Goal: Information Seeking & Learning: Learn about a topic

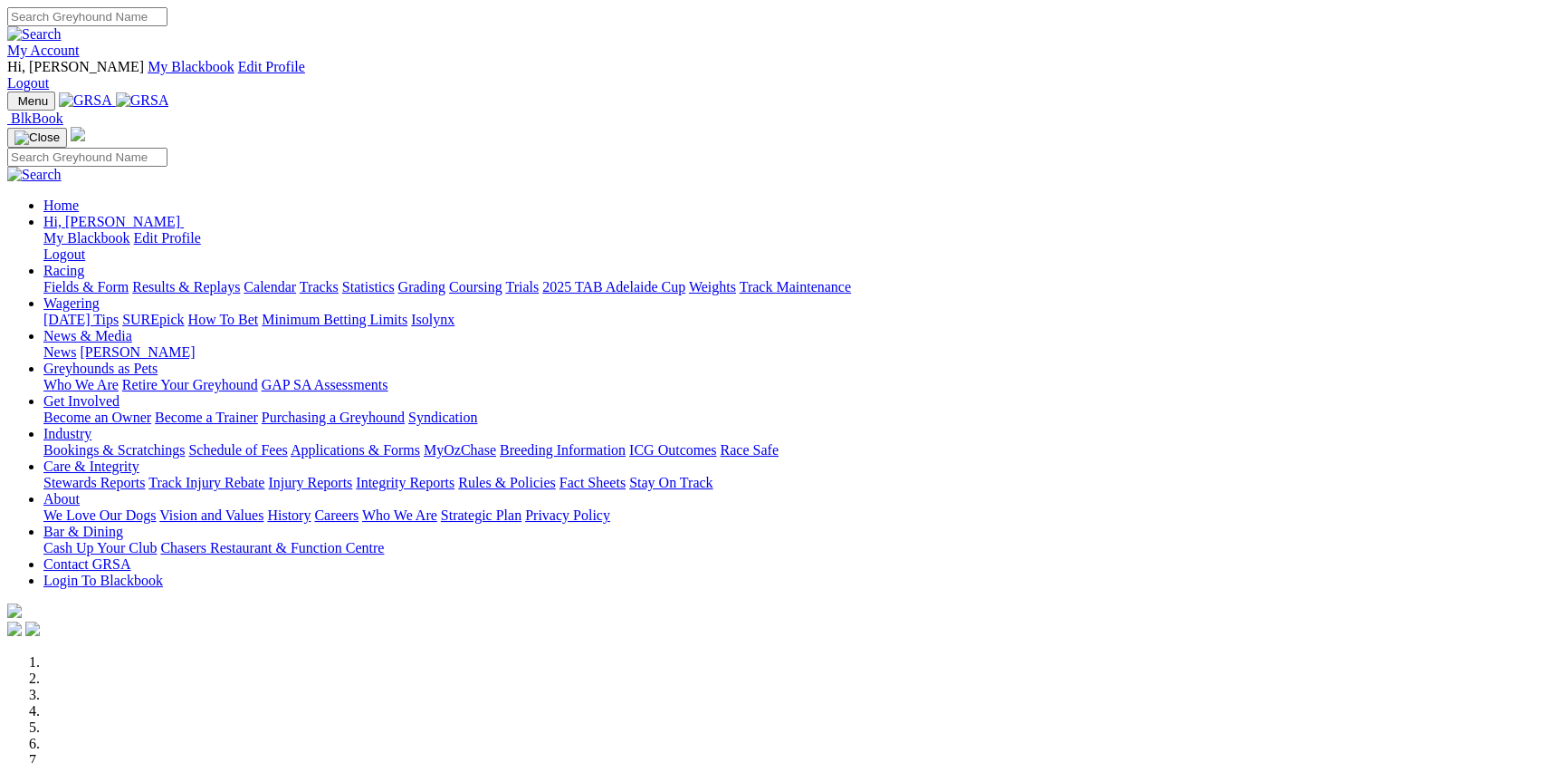
click at [395, 279] on link "Statistics" at bounding box center [369, 286] width 52 height 16
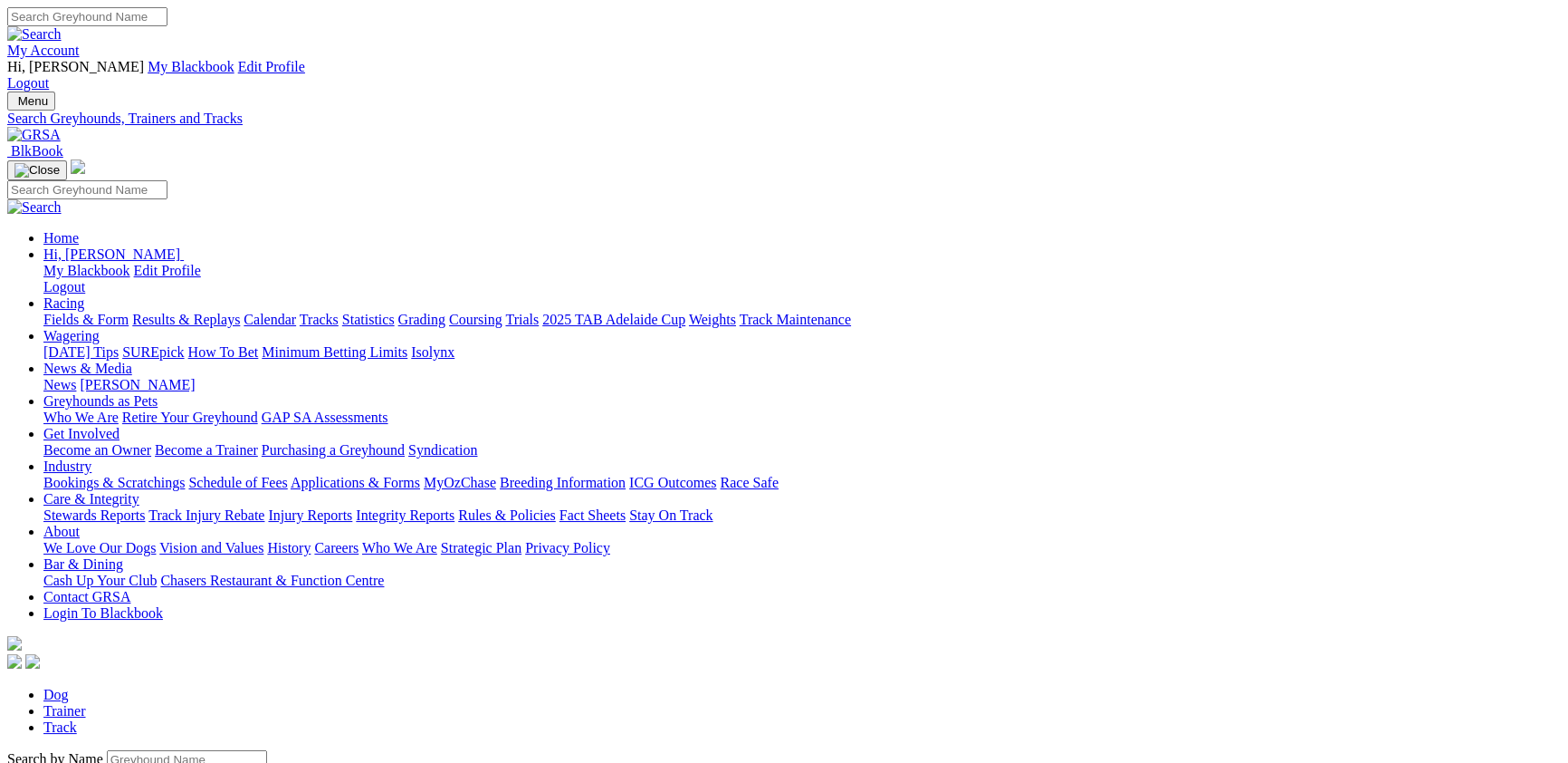
click at [77, 719] on link "Track" at bounding box center [60, 727] width 34 height 16
select select "angle-park"
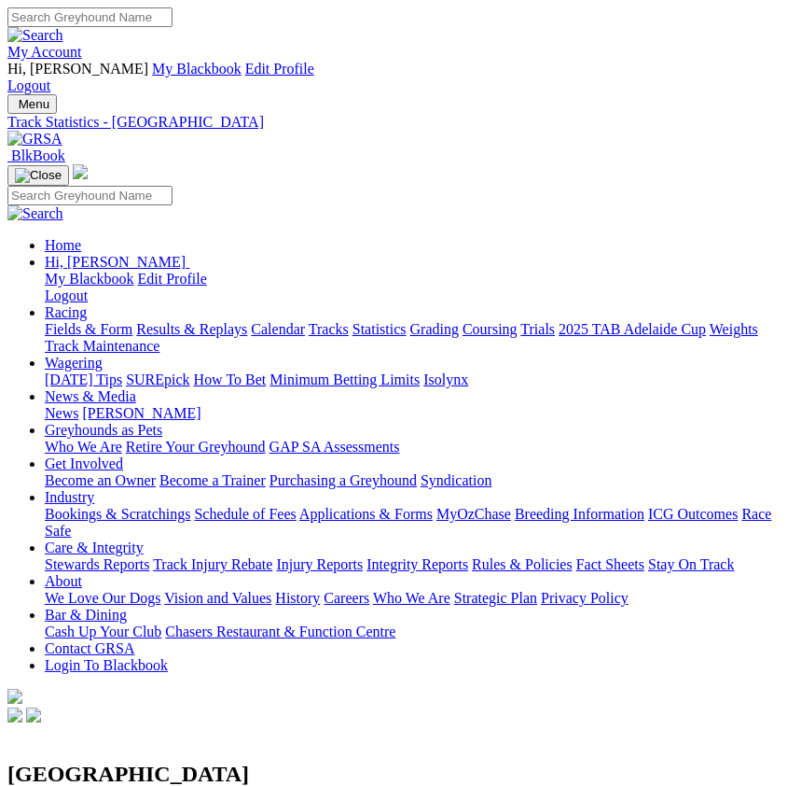
click at [68, 761] on h2 "[GEOGRAPHIC_DATA]" at bounding box center [400, 773] width 787 height 25
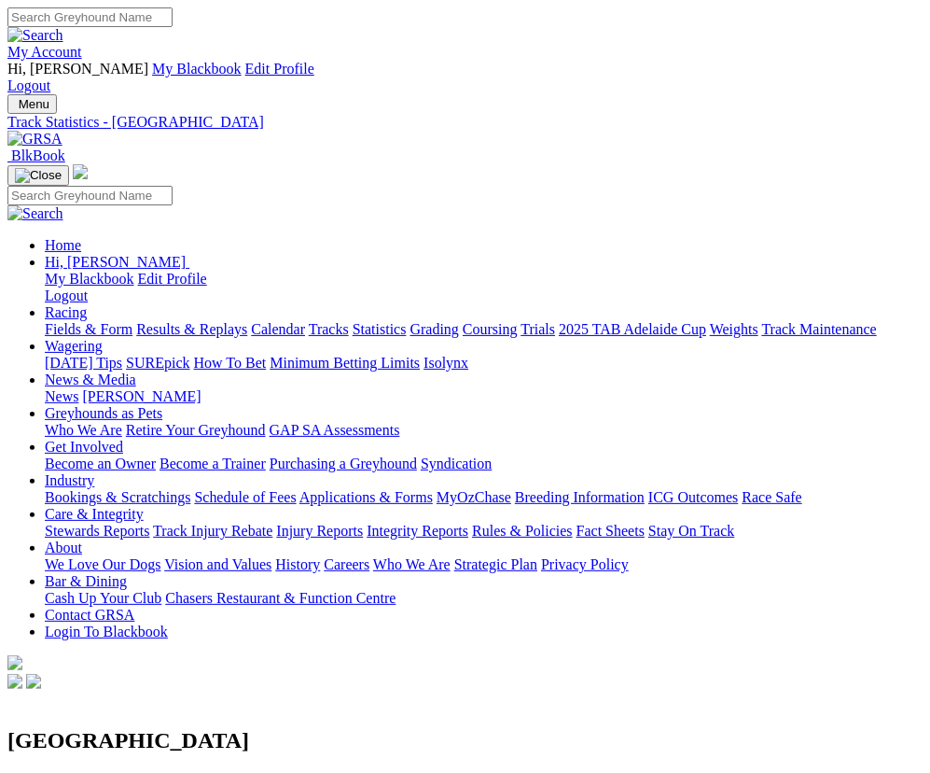
click at [233, 728] on h2 "[GEOGRAPHIC_DATA]" at bounding box center [464, 740] width 915 height 25
click at [407, 728] on h2 "[GEOGRAPHIC_DATA]" at bounding box center [464, 740] width 915 height 25
click at [265, 728] on h2 "[GEOGRAPHIC_DATA]" at bounding box center [464, 740] width 915 height 25
click at [181, 728] on h2 "[GEOGRAPHIC_DATA]" at bounding box center [464, 740] width 915 height 25
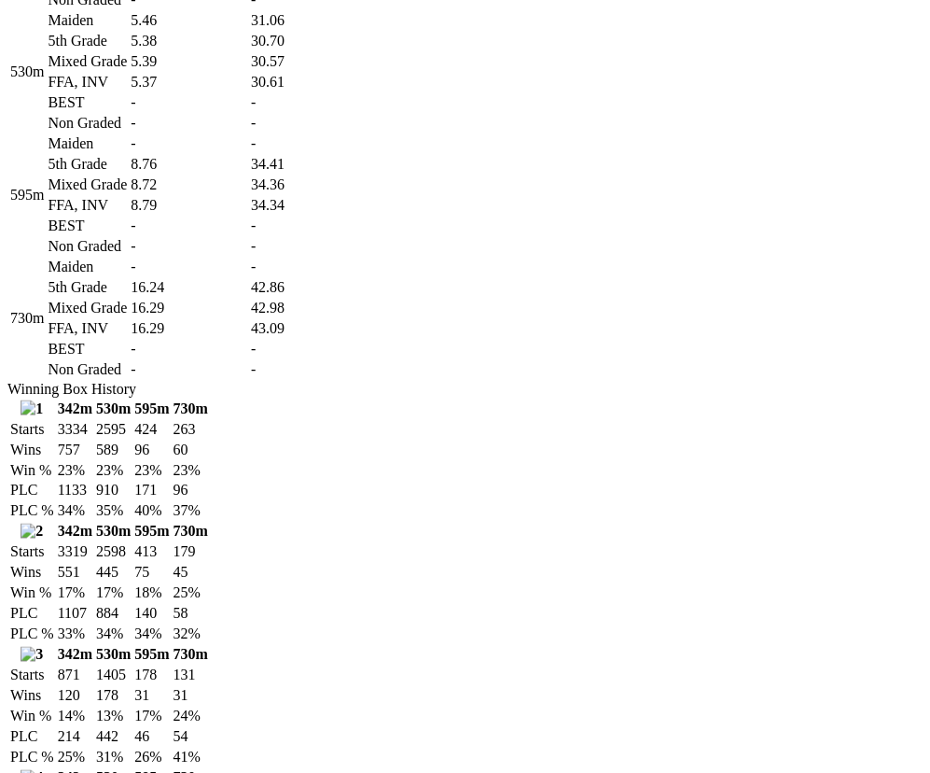
scroll to position [1221, 0]
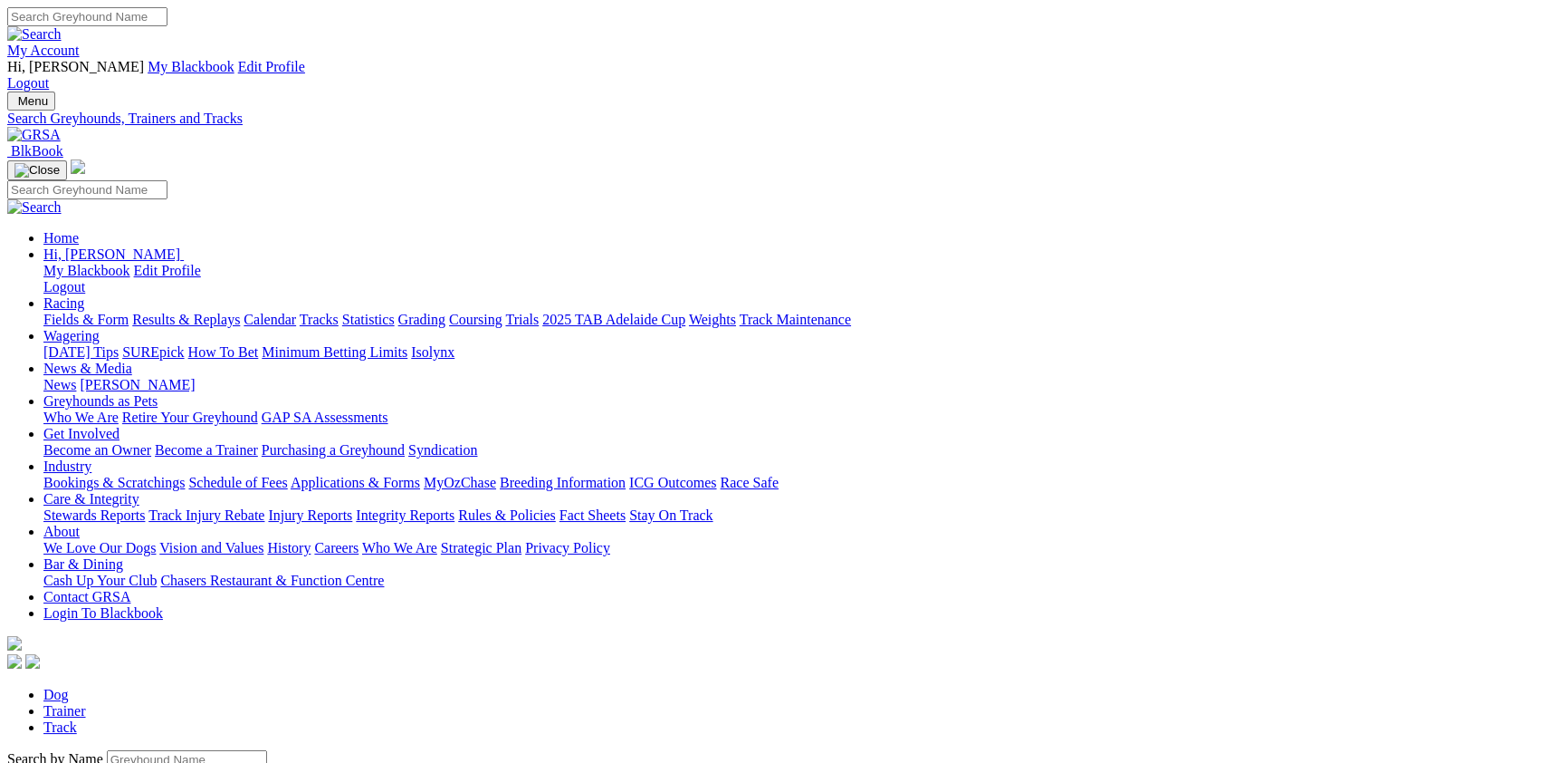
select select "albion-park"
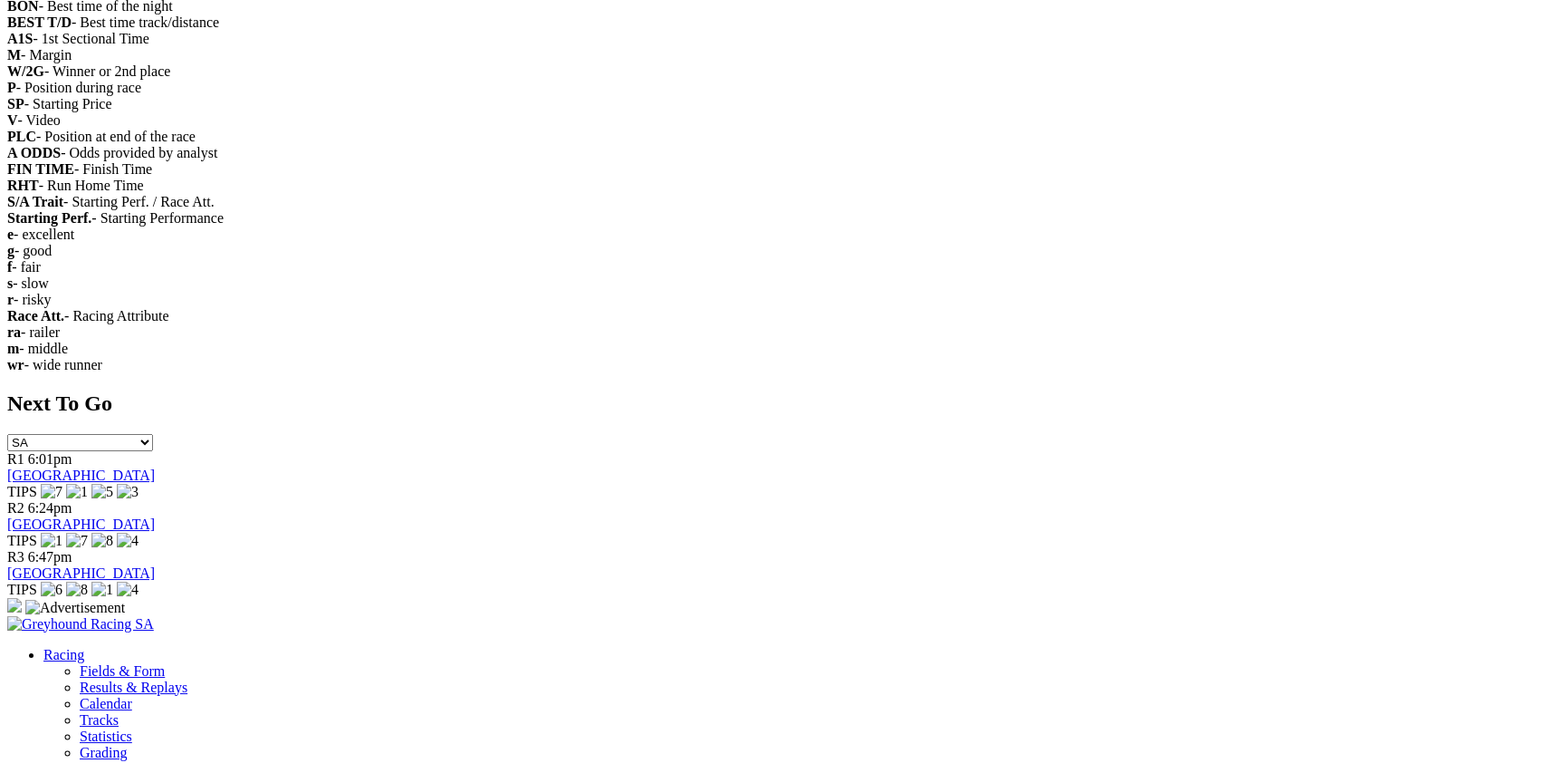
scroll to position [4742, 0]
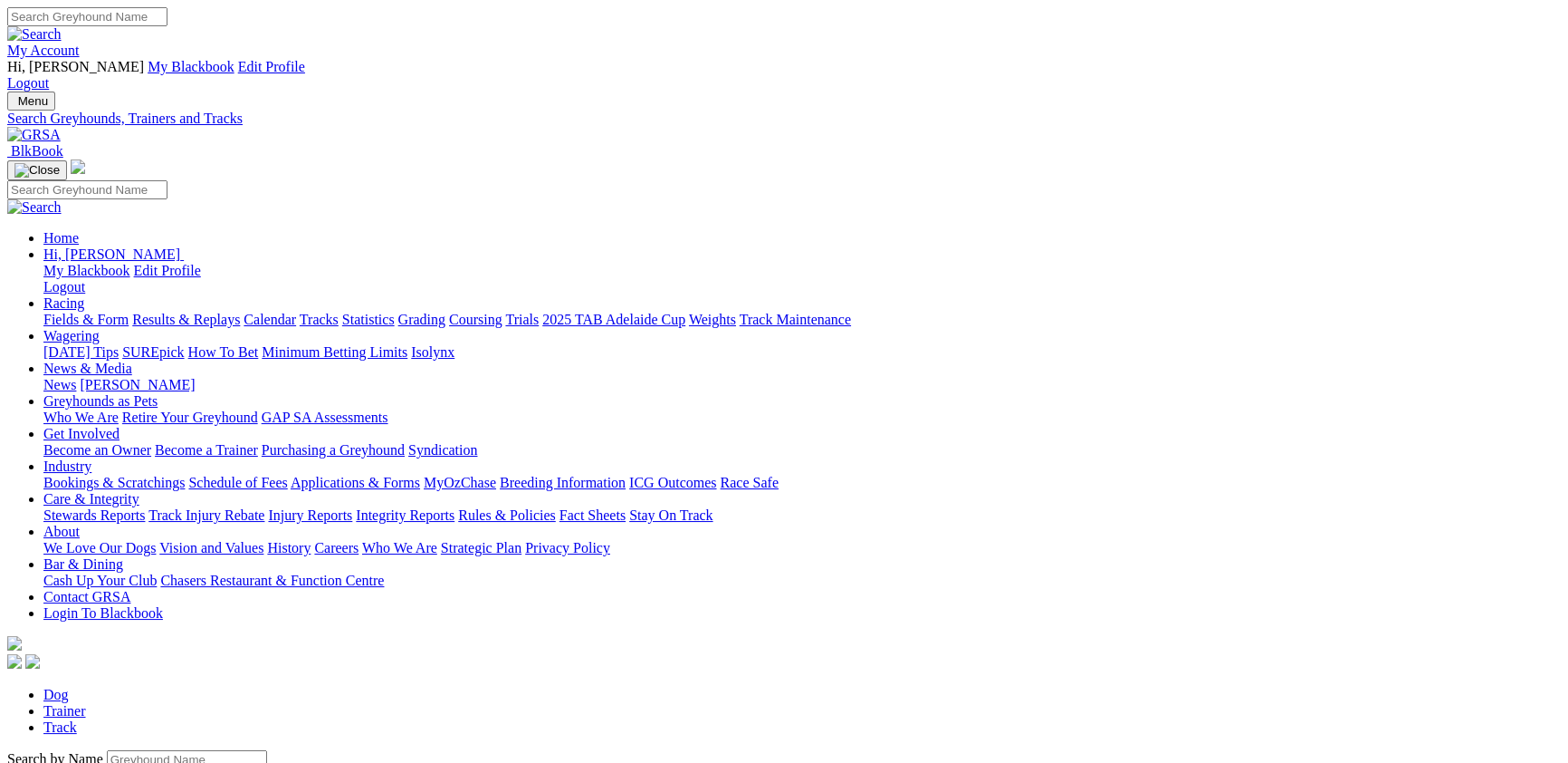
select select "angle-park"
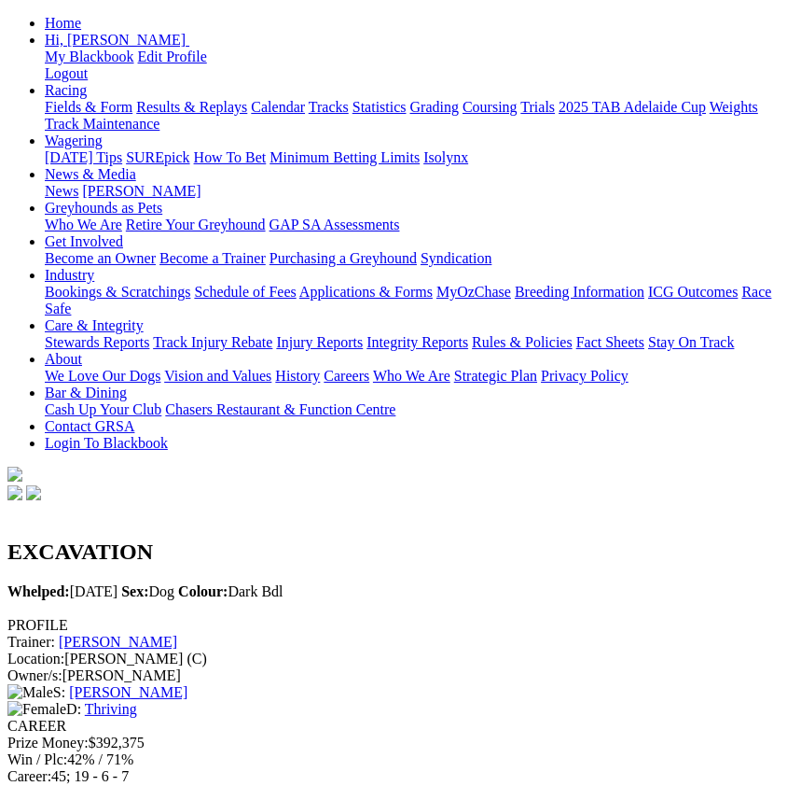
scroll to position [305, 0]
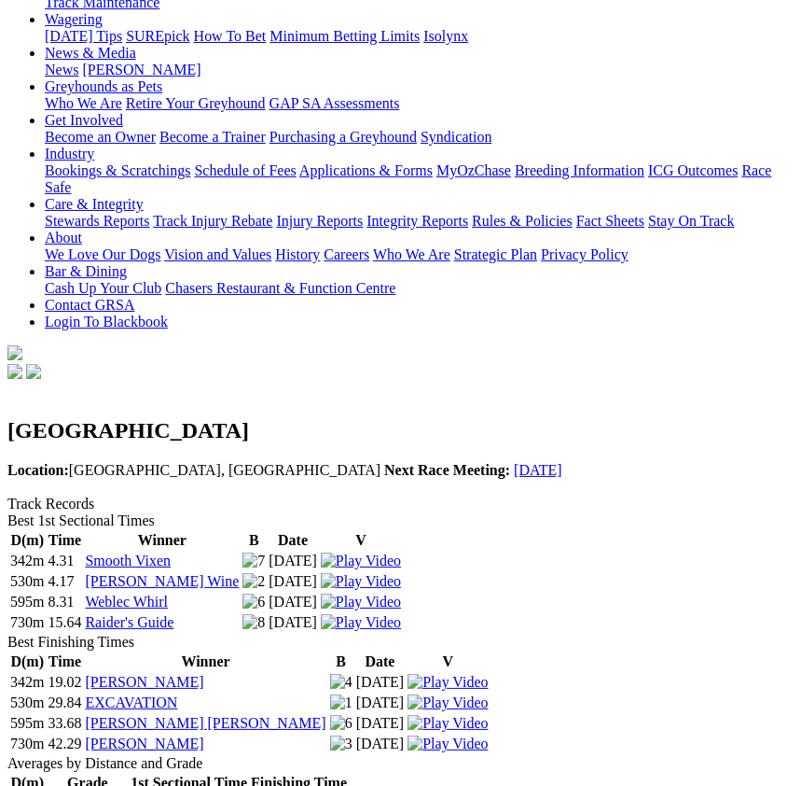
scroll to position [299, 0]
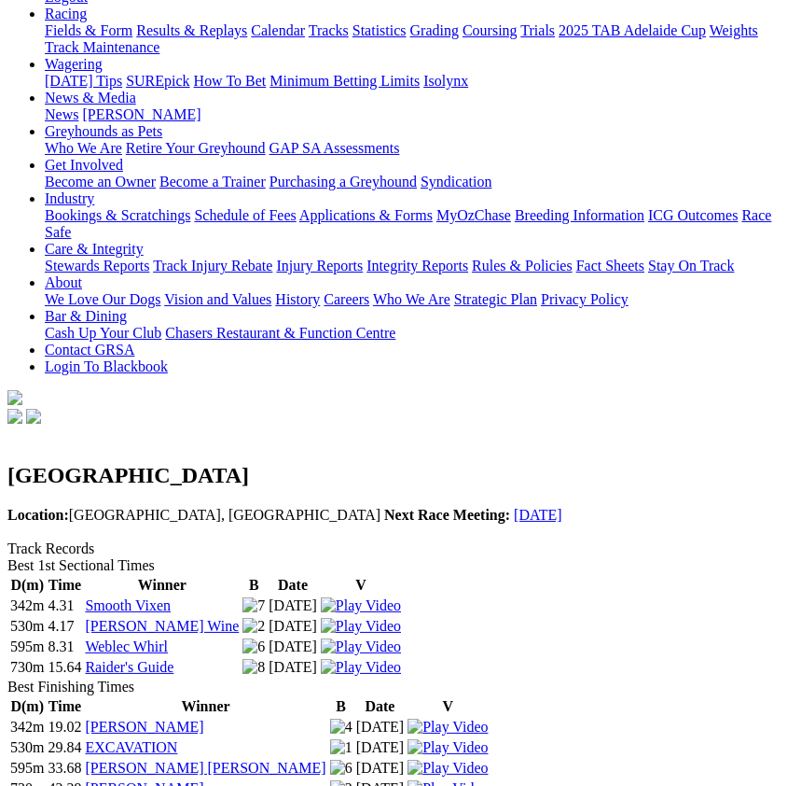
drag, startPoint x: 131, startPoint y: 466, endPoint x: 210, endPoint y: 592, distance: 148.8
copy tbody "5th Grade 5.72 19.60 Mixed Grade 5.72 19.54 FFA, INV 4.63 19.55 BEST - - Non Gr…"
